Goal: Task Accomplishment & Management: Complete application form

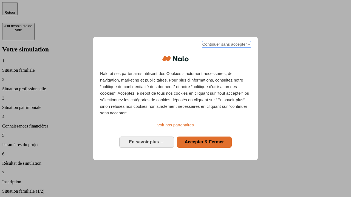
click at [226, 45] on span "Continuer sans accepter →" at bounding box center [226, 44] width 49 height 7
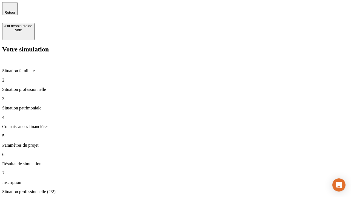
type input "30 000"
type input "1 000"
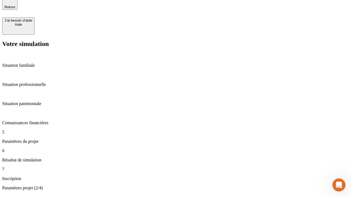
type input "65"
type input "5 000"
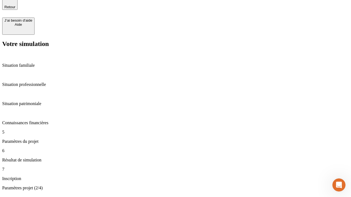
type input "640"
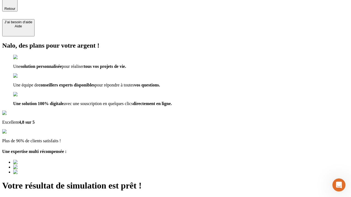
type input "[EMAIL_ADDRESS][DOMAIN_NAME]"
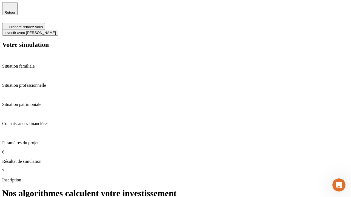
click at [56, 31] on span "Investir avec [PERSON_NAME]" at bounding box center [30, 33] width 52 height 4
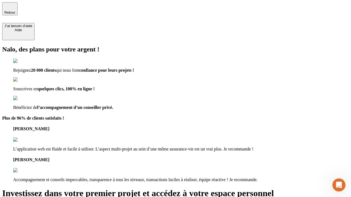
type input "abc"
